Goal: Transaction & Acquisition: Download file/media

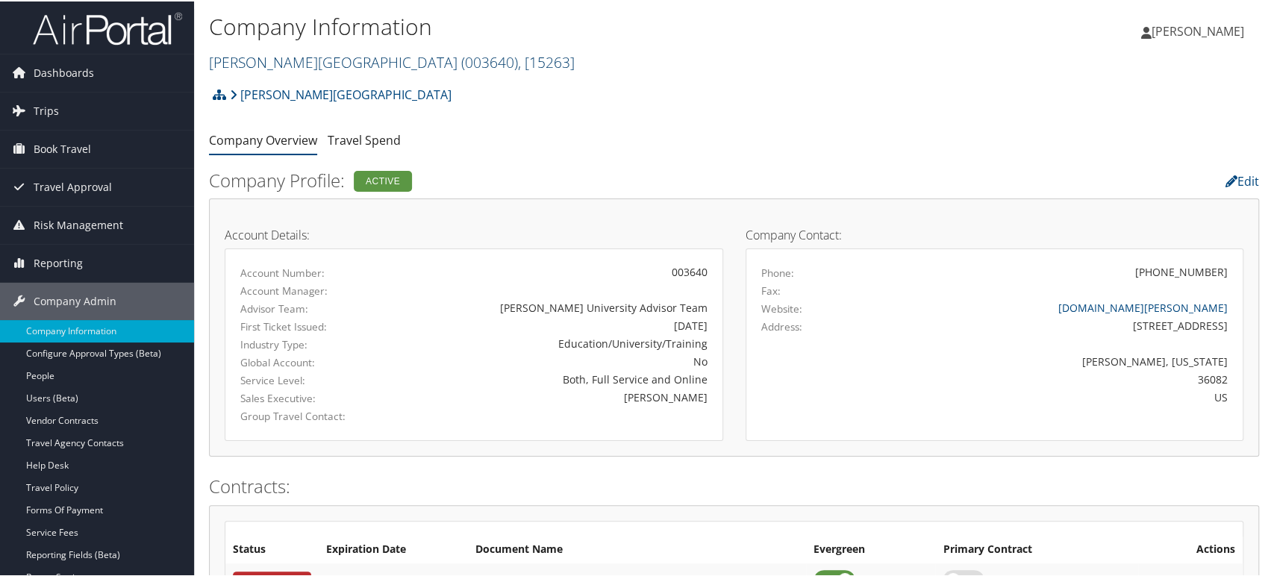
click at [304, 63] on link "[PERSON_NAME][GEOGRAPHIC_DATA] ( 003640 ) , [ 15263 ]" at bounding box center [392, 61] width 366 height 20
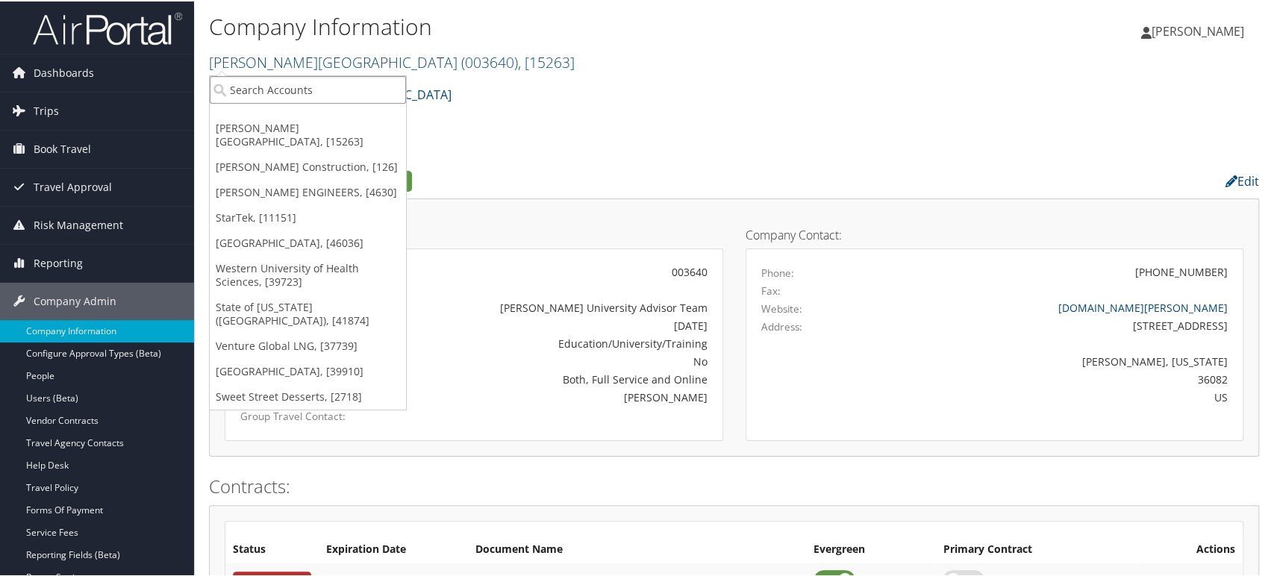
click at [269, 93] on input "search" at bounding box center [308, 89] width 196 height 28
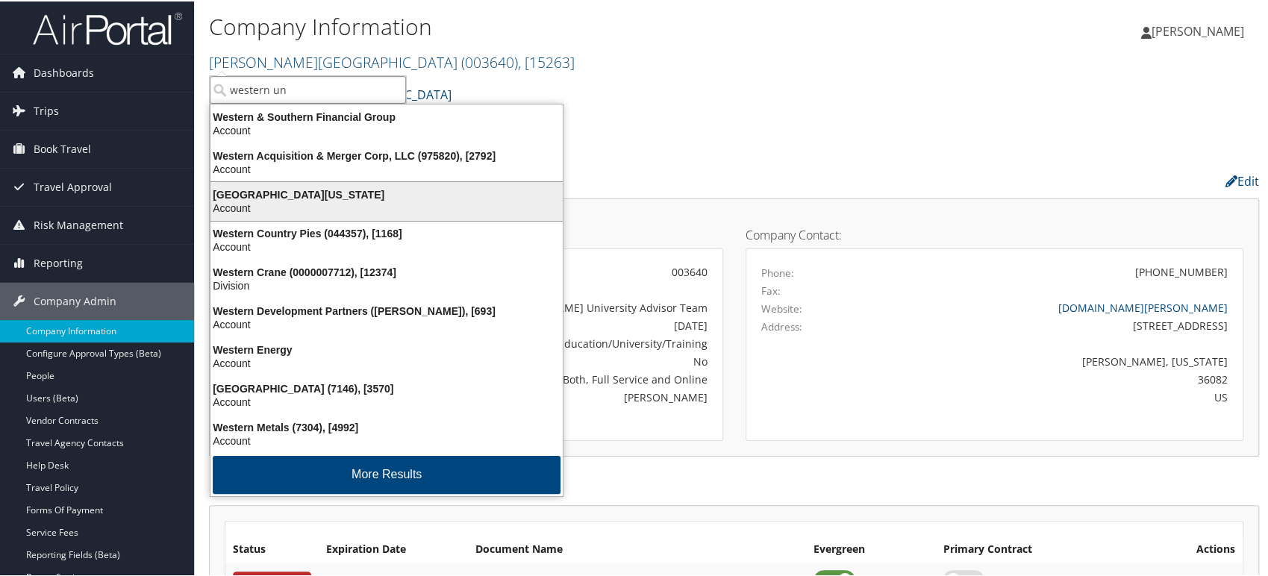
type input "western uni"
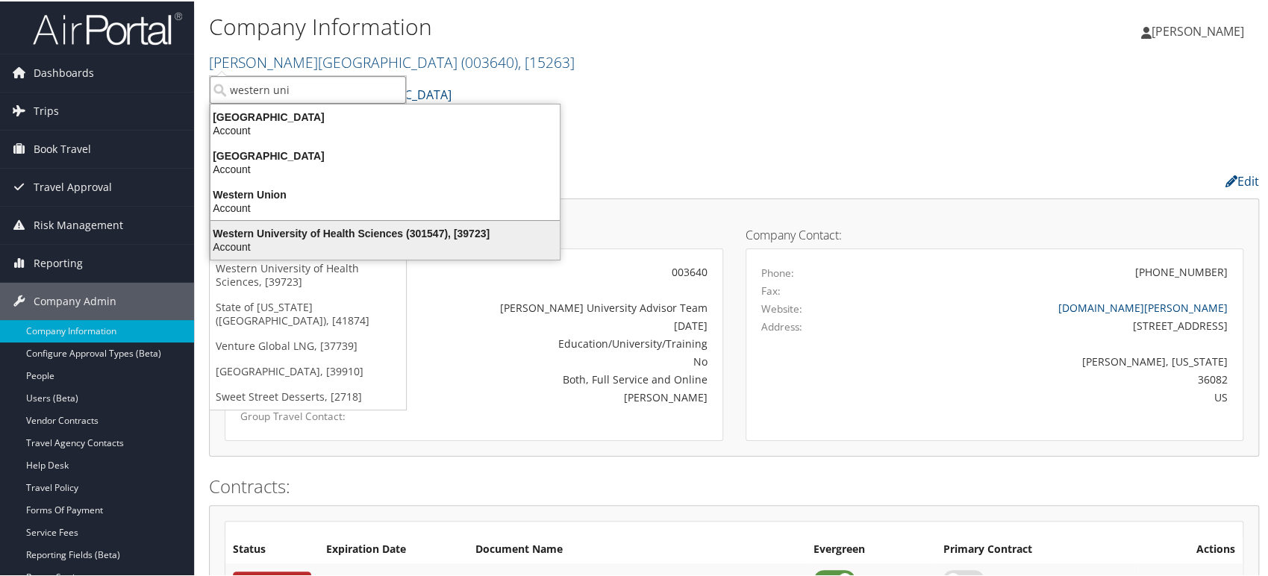
click at [314, 235] on div "Western University of Health Sciences (301547), [39723]" at bounding box center [385, 231] width 367 height 13
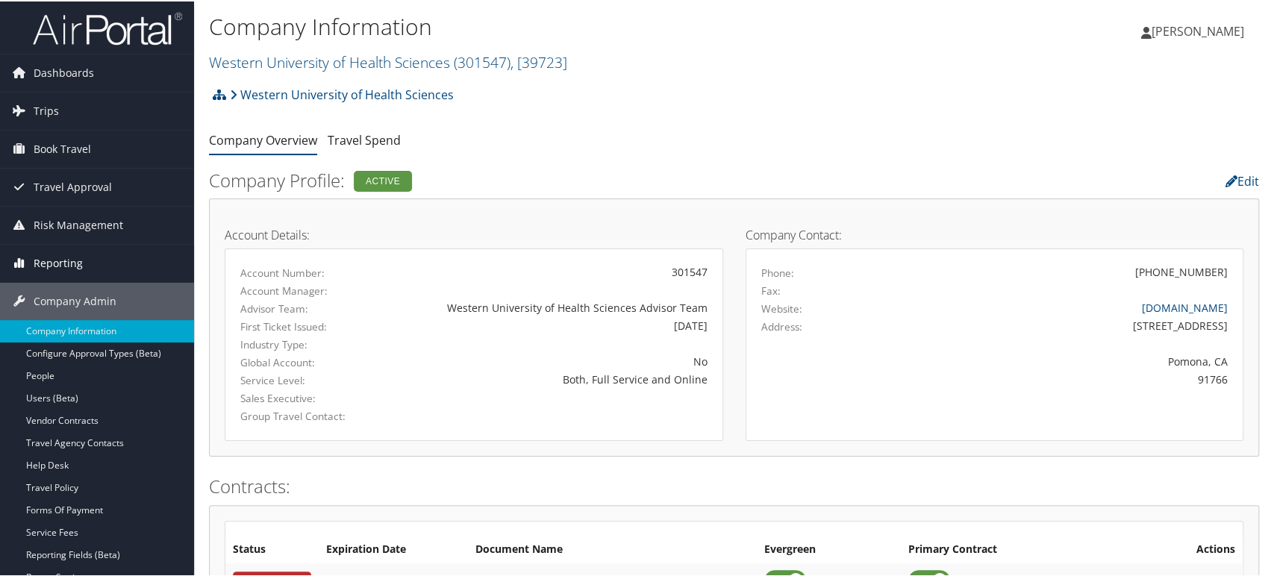
click at [88, 252] on link "Reporting" at bounding box center [97, 261] width 194 height 37
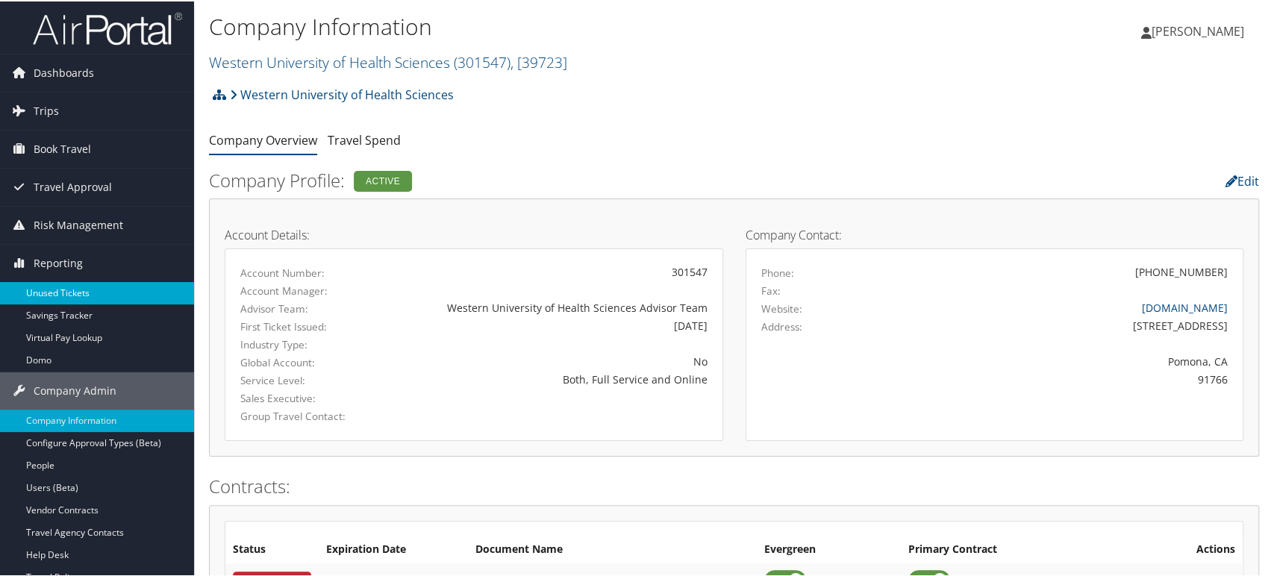
click at [68, 293] on link "Unused Tickets" at bounding box center [97, 292] width 194 height 22
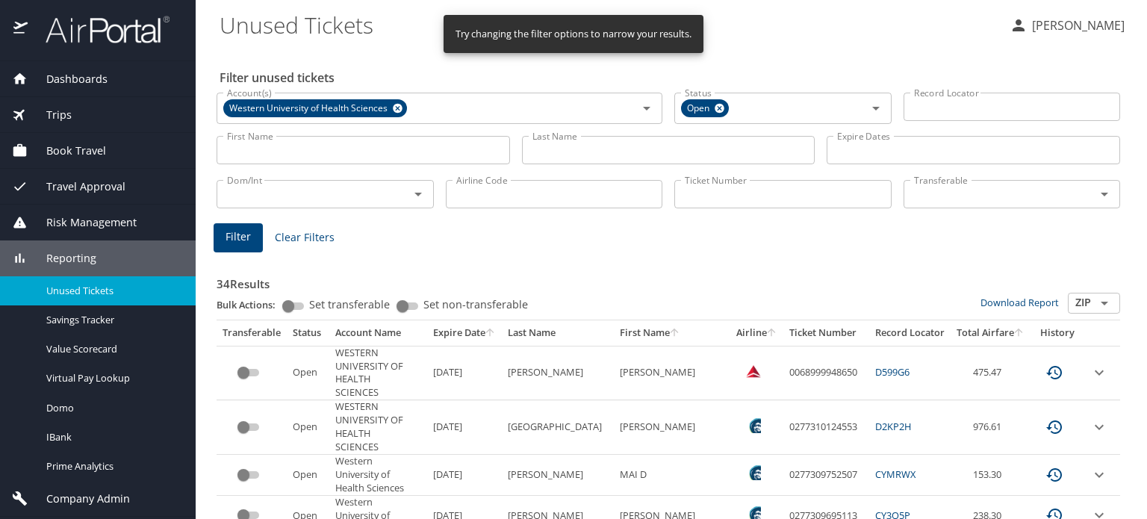
click at [281, 192] on input "Dom/Int" at bounding box center [303, 193] width 164 height 19
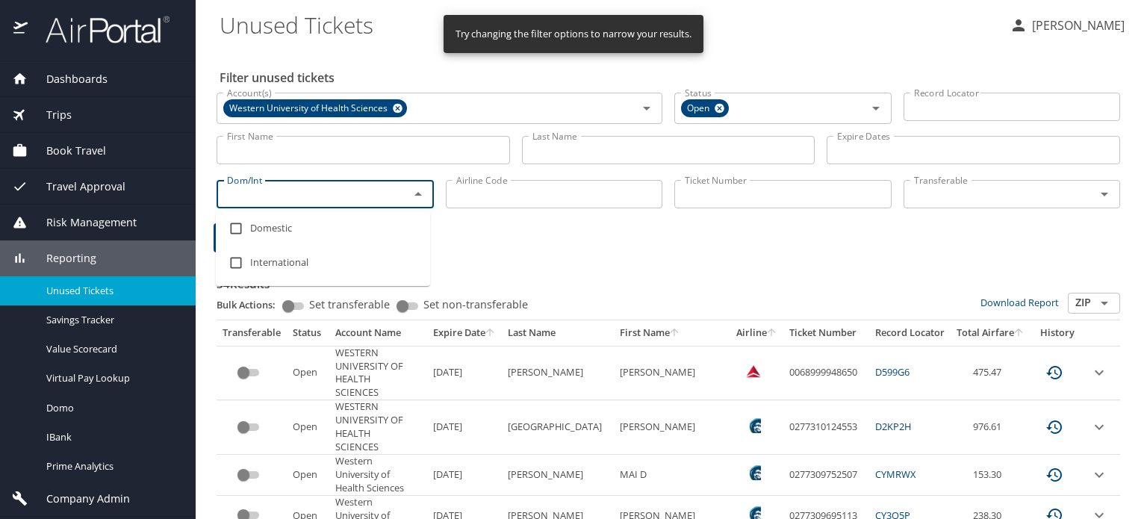
click at [588, 150] on input "Last Name" at bounding box center [668, 150] width 293 height 28
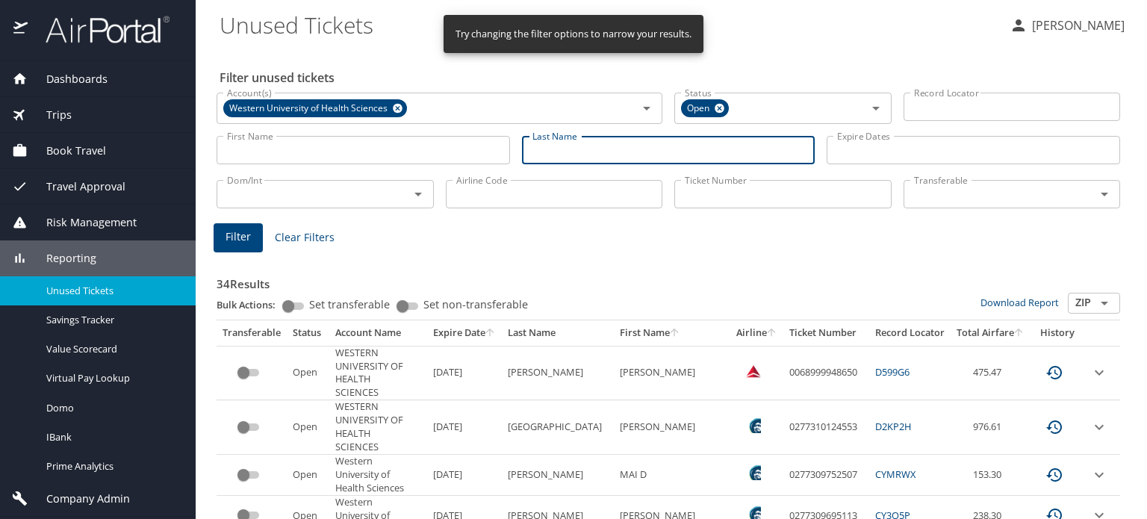
click at [364, 149] on input "First Name" at bounding box center [363, 150] width 293 height 28
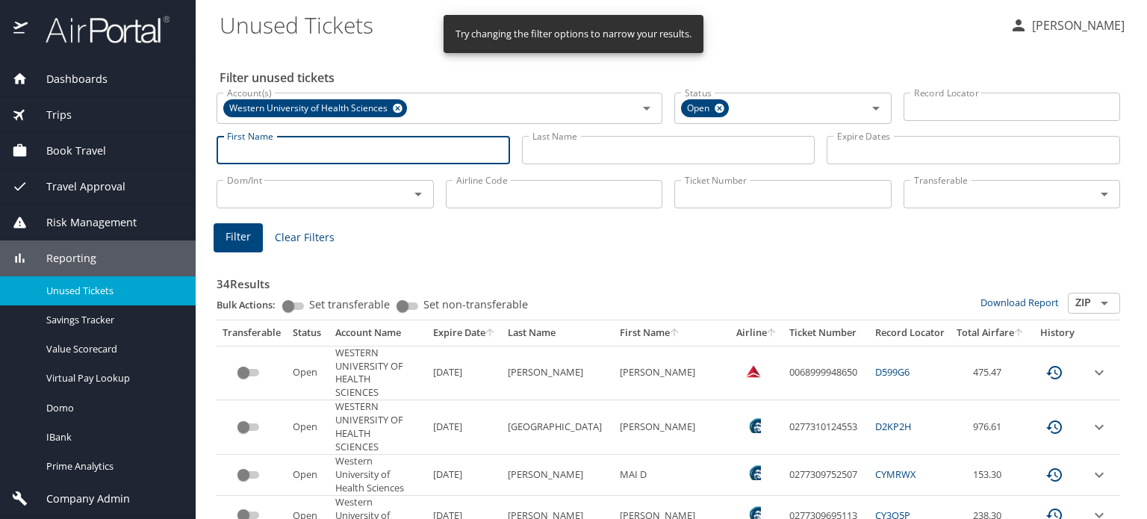
paste input "Khao"
type input "Khao"
click at [228, 246] on span "Filter" at bounding box center [237, 237] width 25 height 19
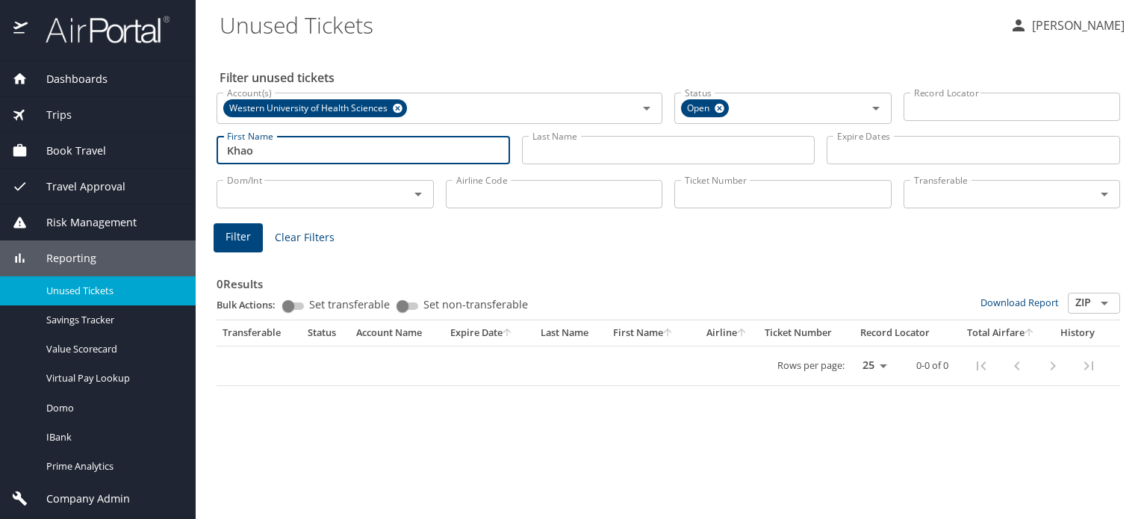
drag, startPoint x: 299, startPoint y: 155, endPoint x: 190, endPoint y: 163, distance: 109.3
click at [191, 163] on div "Dashboards AirPortal 360™ Manager AirPortal 360™ Agent My Travel Dashboard Trip…" at bounding box center [573, 259] width 1147 height 519
click at [370, 252] on div "0 Results Bulk Actions: Set transferable Set non-transferable Download Report Z…" at bounding box center [668, 317] width 915 height 149
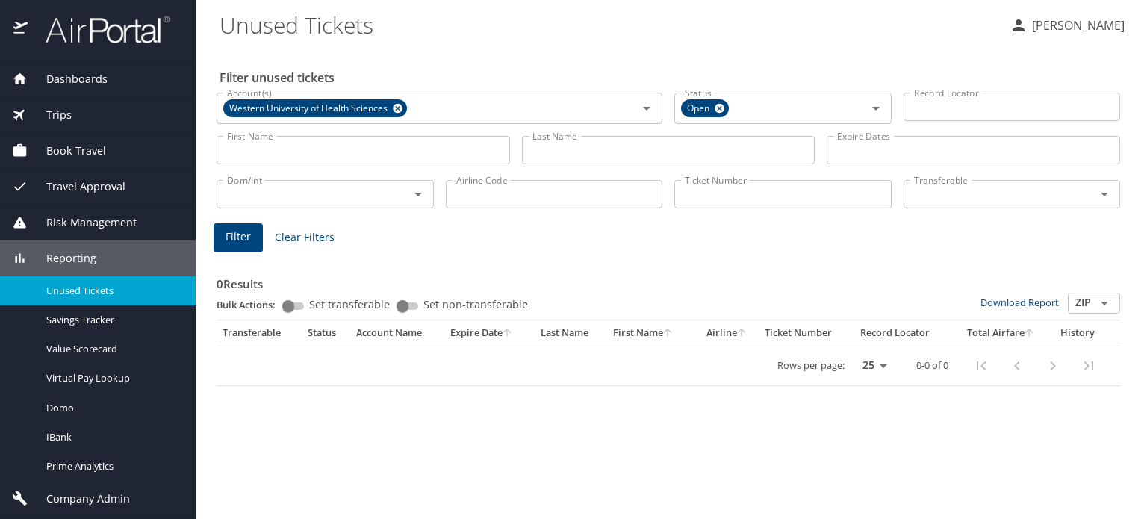
click at [247, 238] on span "Filter" at bounding box center [237, 237] width 25 height 19
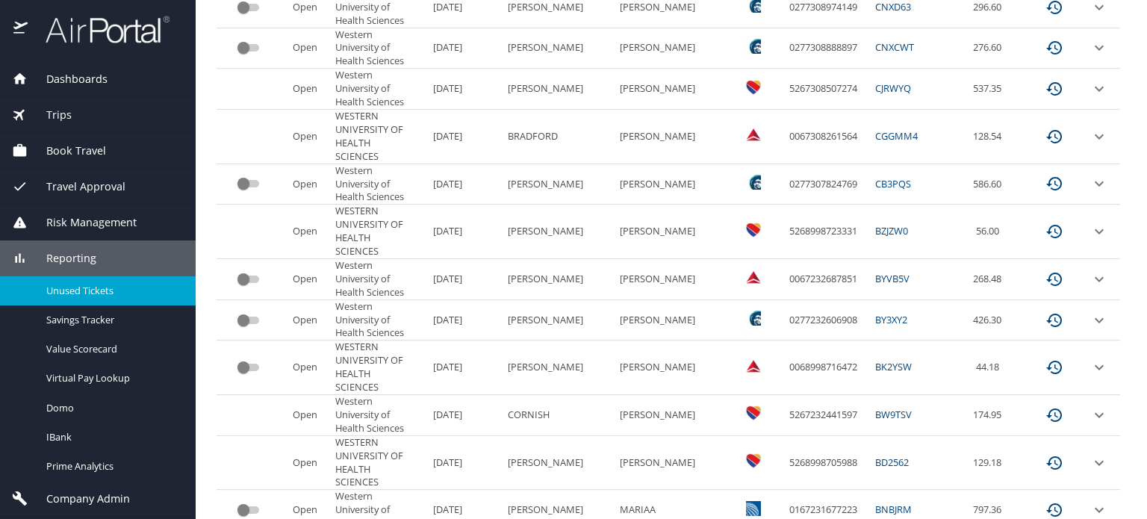
scroll to position [826, 0]
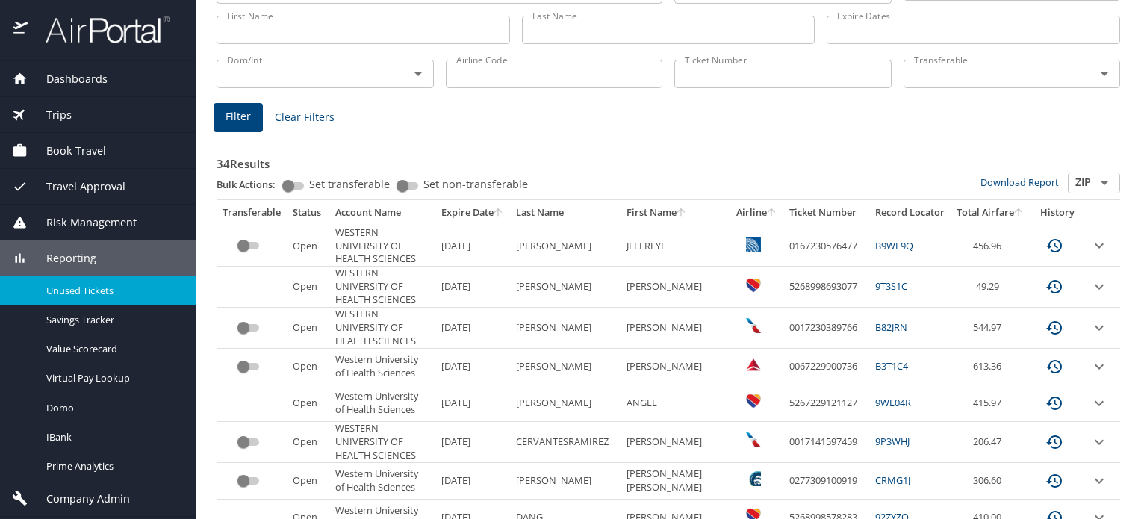
scroll to position [0, 0]
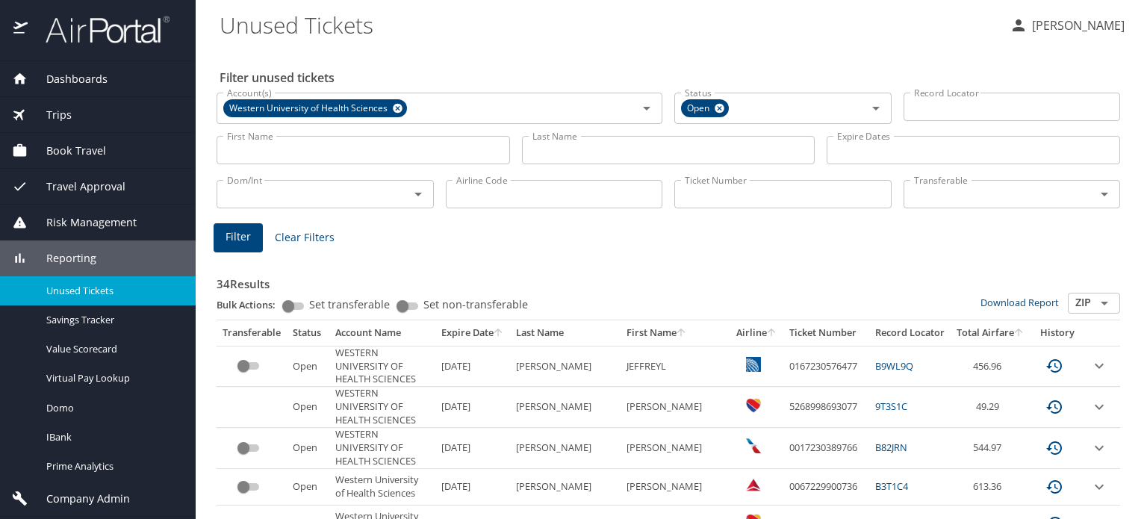
click at [618, 150] on input "Last Name" at bounding box center [668, 150] width 293 height 28
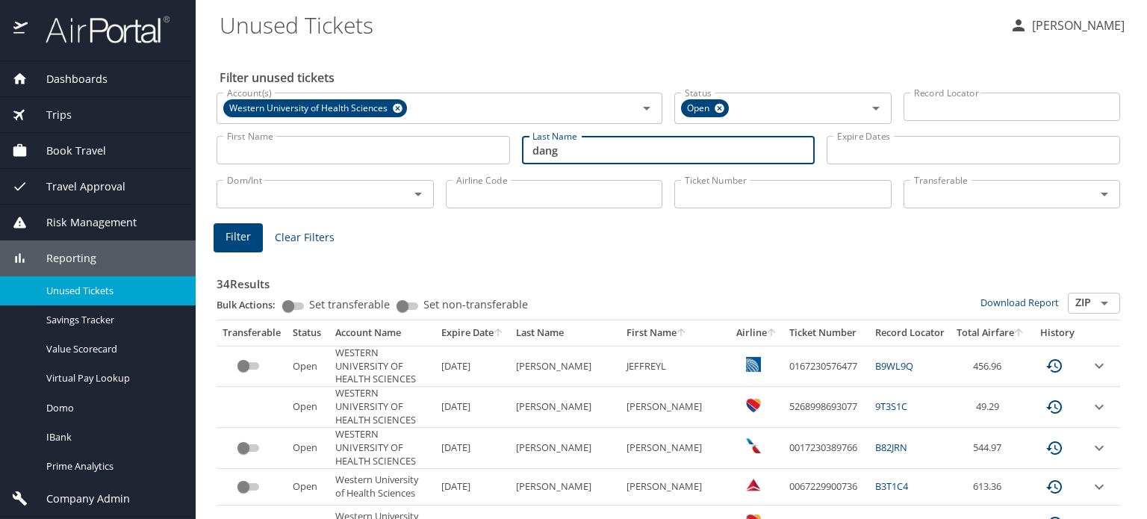
type input "dang"
click at [234, 238] on span "Filter" at bounding box center [237, 237] width 25 height 19
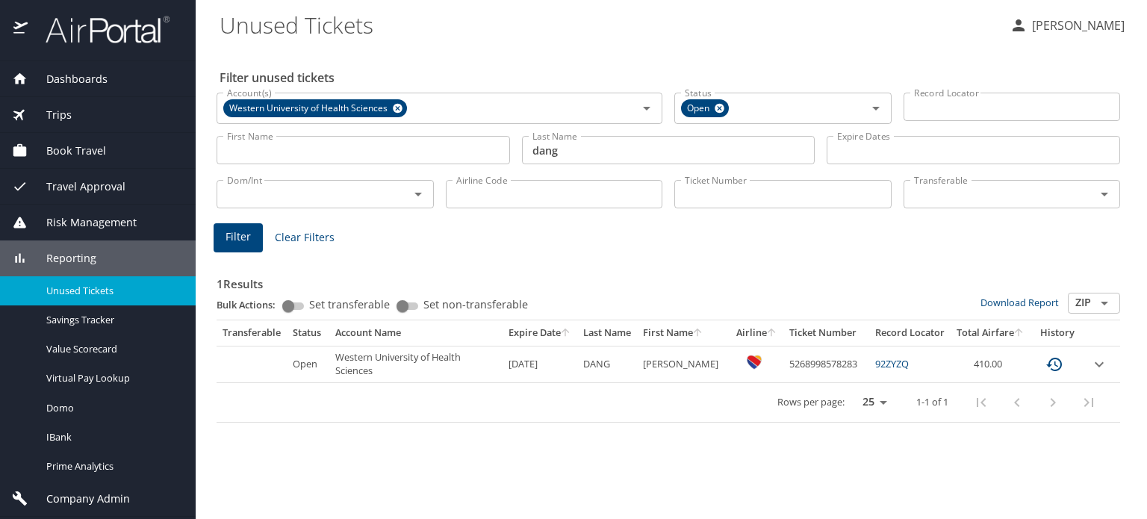
click at [482, 229] on div "Filter Clear Filters" at bounding box center [668, 237] width 909 height 29
drag, startPoint x: 652, startPoint y: 363, endPoint x: 712, endPoint y: 369, distance: 60.8
click at [712, 369] on ANH "KHOA ANH" at bounding box center [683, 364] width 93 height 37
copy ANH "KHOA ANH"
click at [722, 109] on icon at bounding box center [719, 109] width 10 height 10
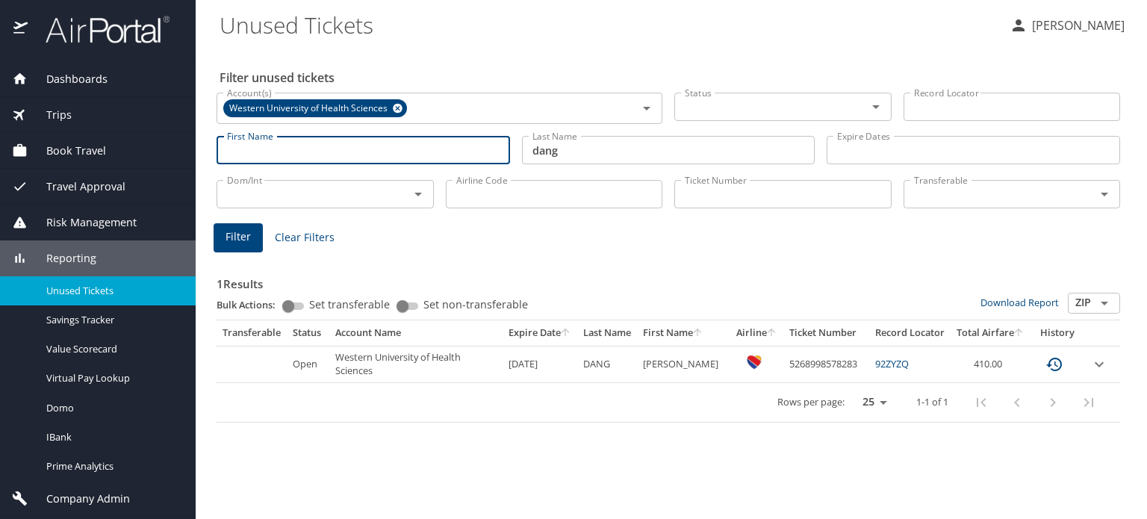
click at [346, 152] on input "First Name" at bounding box center [363, 150] width 293 height 28
paste input "KHOA ANH"
type input "KHOA ANH"
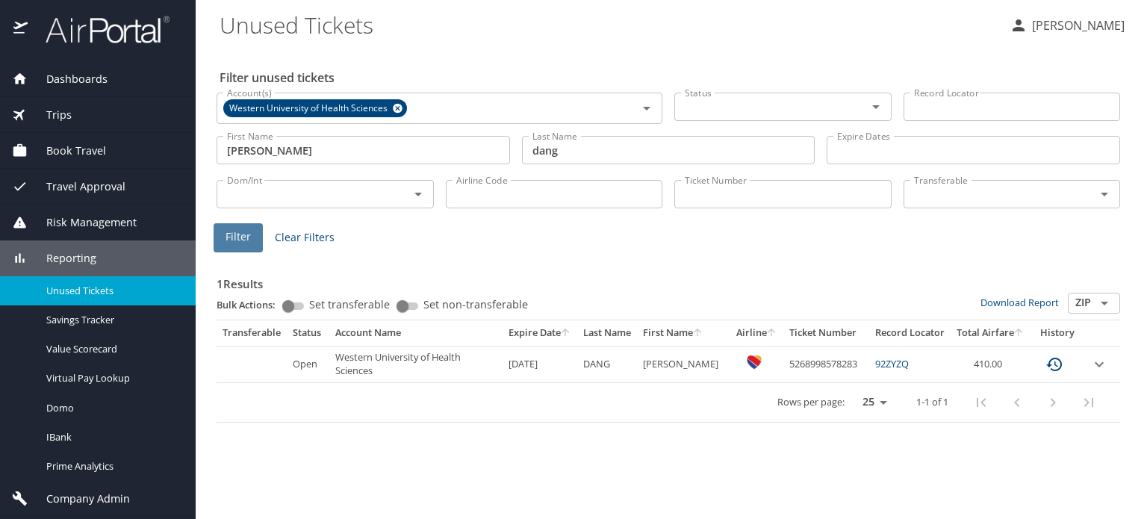
click at [240, 235] on span "Filter" at bounding box center [237, 237] width 25 height 19
click at [1101, 362] on icon "expand row" at bounding box center [1099, 364] width 18 height 18
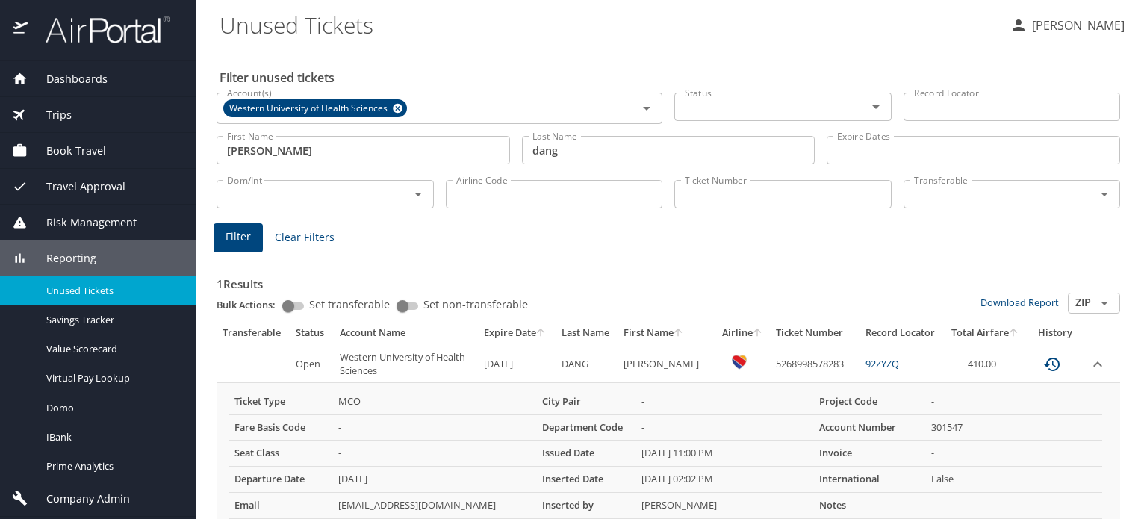
scroll to position [102, 0]
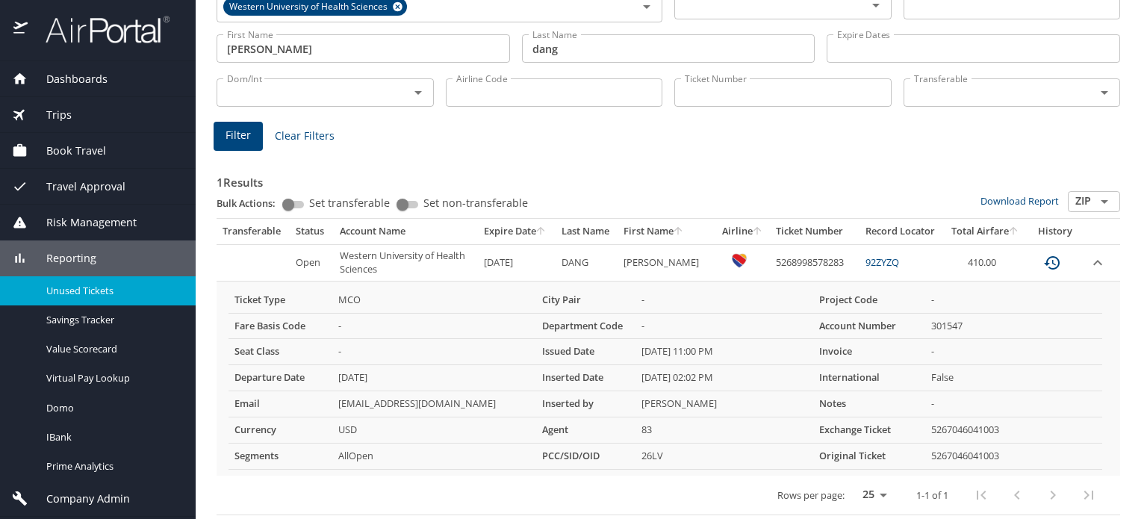
click at [120, 28] on img at bounding box center [99, 29] width 140 height 29
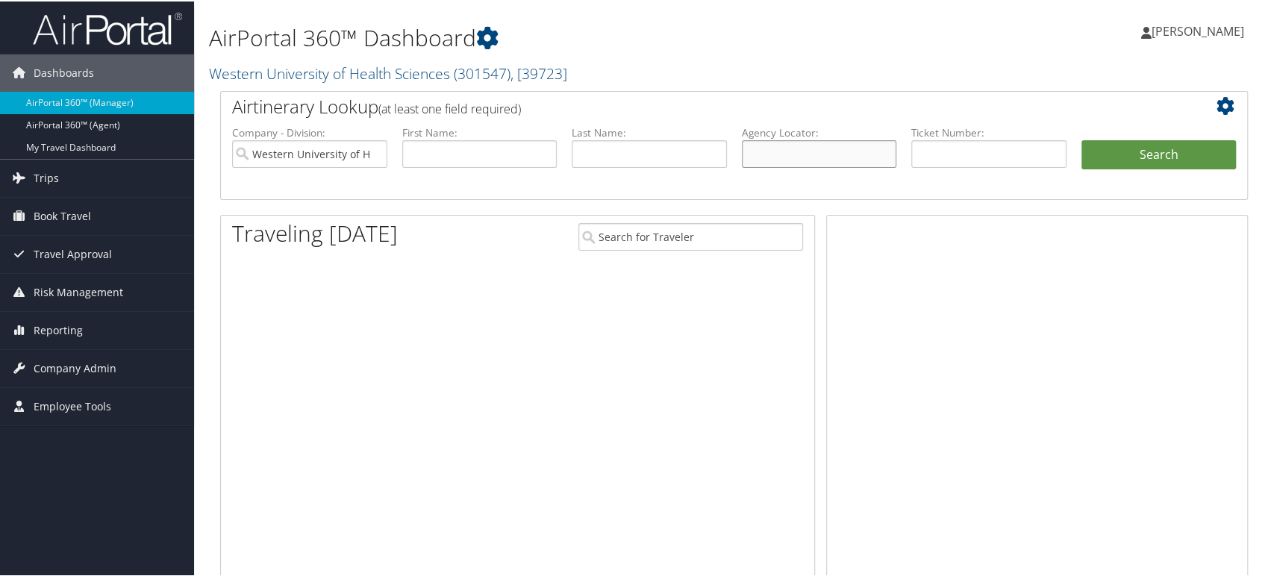
click at [771, 156] on input "text" at bounding box center [819, 153] width 155 height 28
paste input "D82DQT"
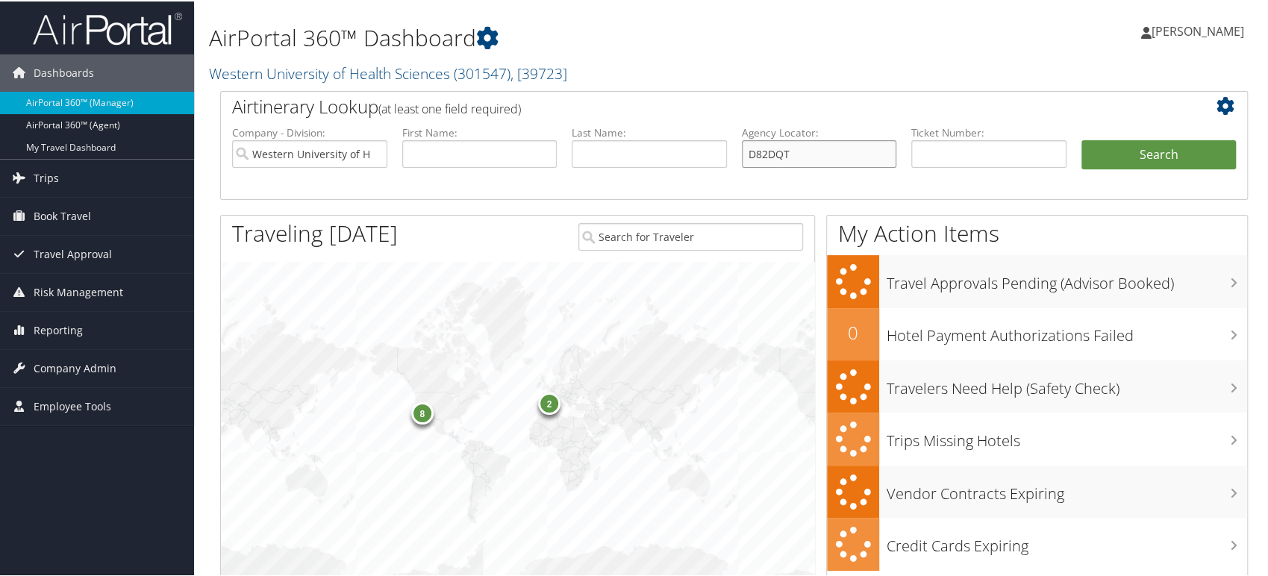
type input "D82DQT"
click at [370, 154] on input "Western University of Health Sciences" at bounding box center [309, 153] width 155 height 28
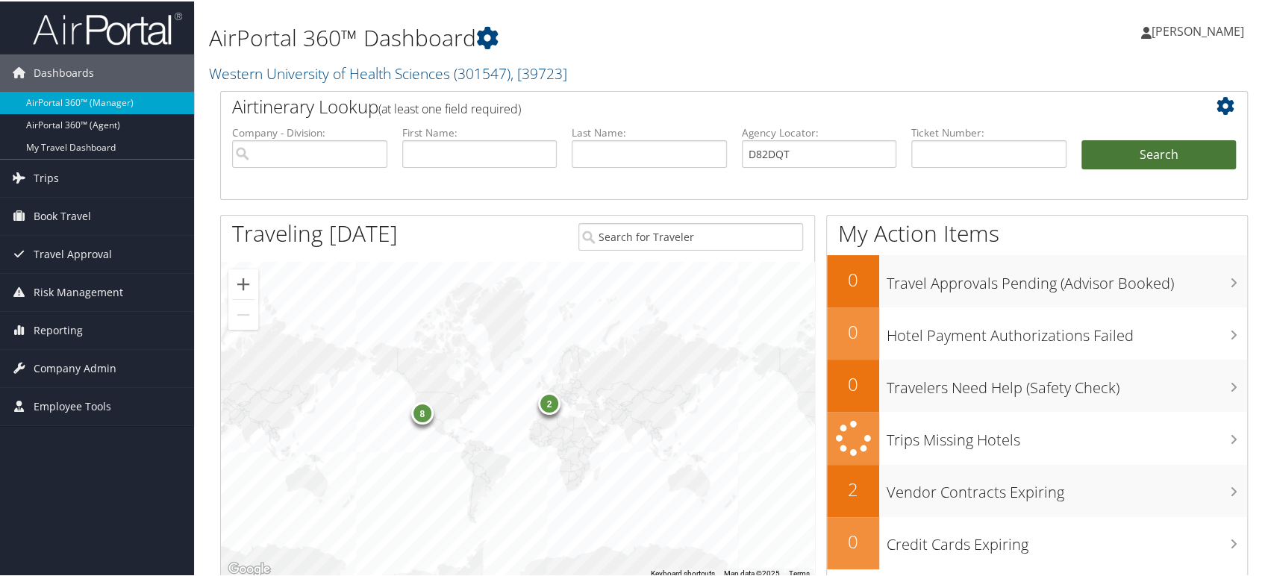
click at [1139, 155] on button "Search" at bounding box center [1159, 154] width 155 height 30
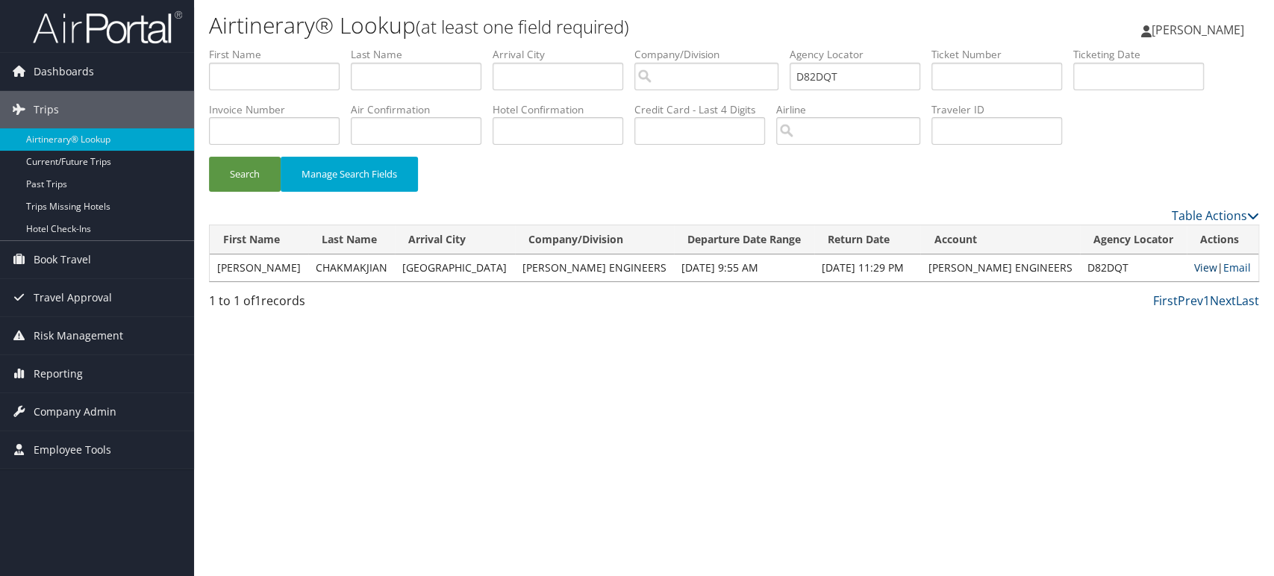
click at [1194, 269] on link "View" at bounding box center [1205, 268] width 23 height 14
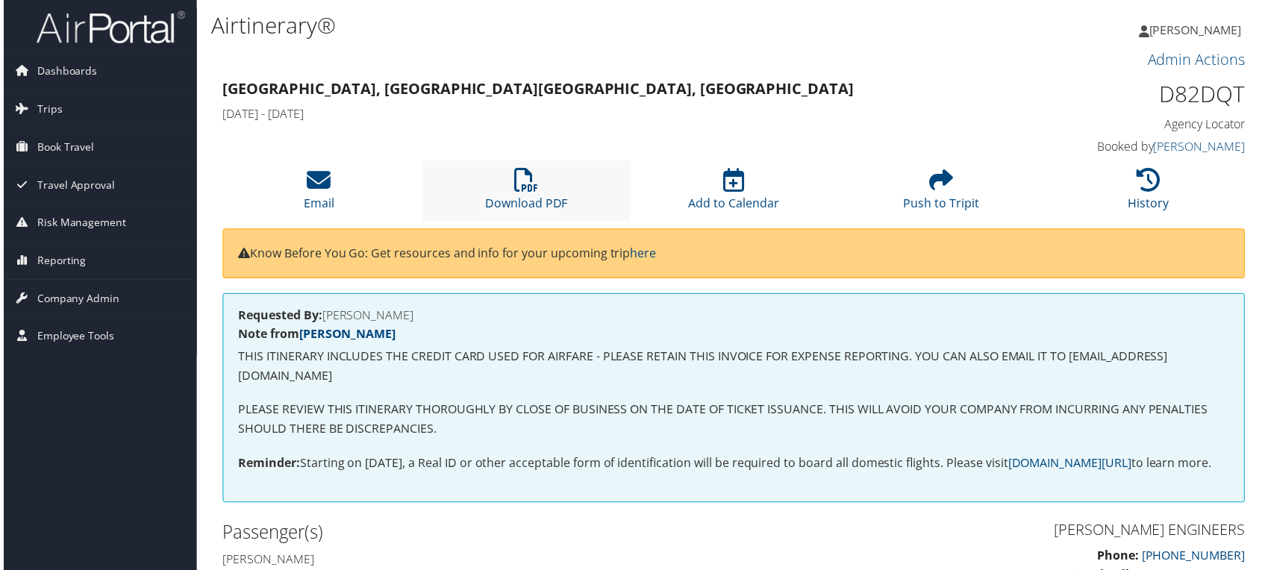
click at [541, 188] on li "Download PDF" at bounding box center [525, 191] width 208 height 60
